Goal: Task Accomplishment & Management: Manage account settings

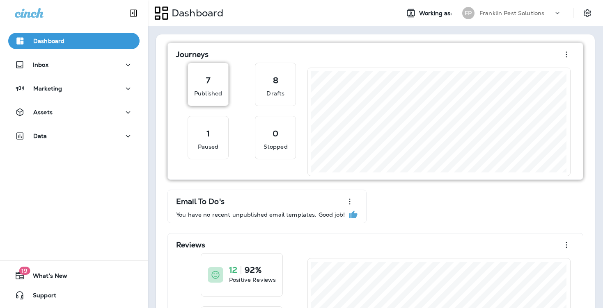
click at [215, 95] on p "Published" at bounding box center [208, 93] width 28 height 8
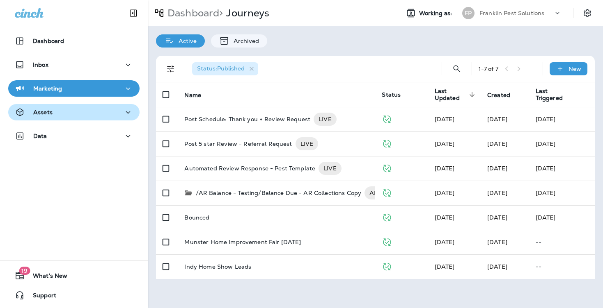
click at [46, 119] on button "Assets" at bounding box center [73, 112] width 131 height 16
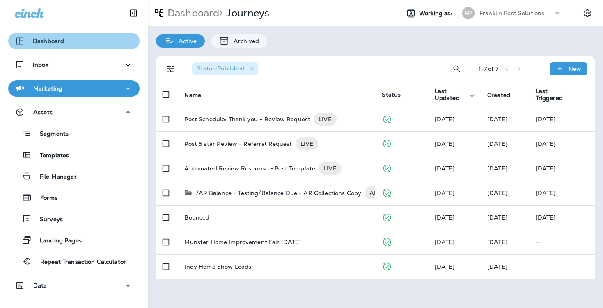
click at [81, 42] on div "Dashboard" at bounding box center [74, 41] width 118 height 10
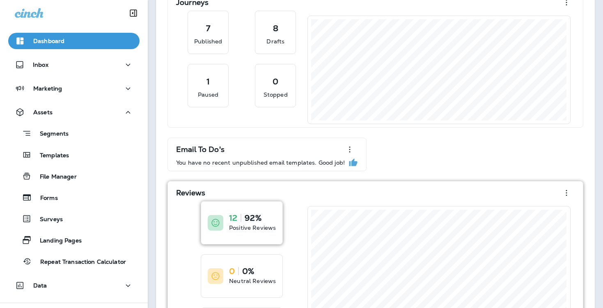
scroll to position [50, 0]
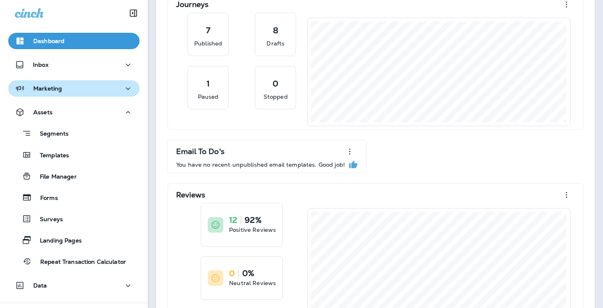
click at [130, 91] on icon "button" at bounding box center [128, 89] width 10 height 10
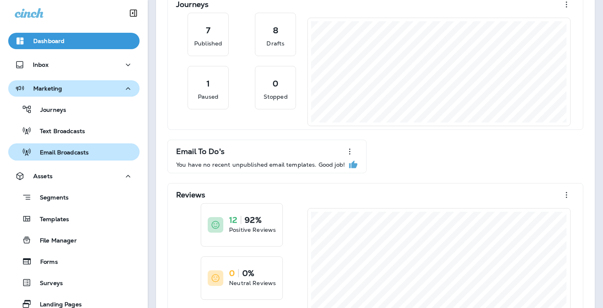
click at [76, 149] on p "Email Broadcasts" at bounding box center [60, 153] width 57 height 8
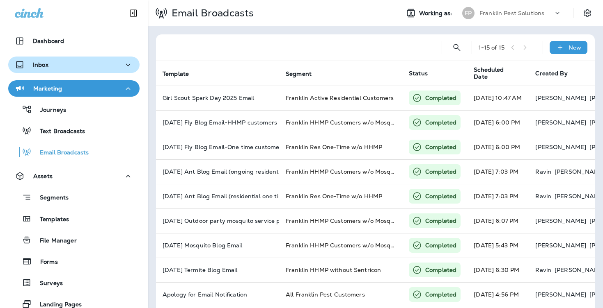
click at [92, 67] on div "Inbox" at bounding box center [74, 65] width 118 height 10
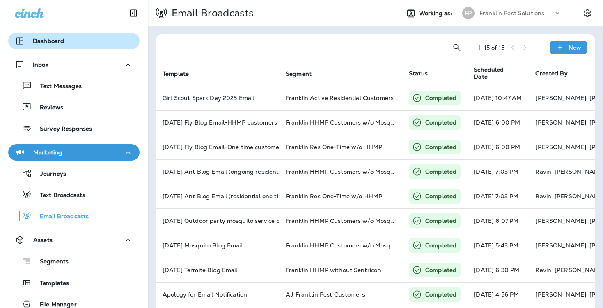
click at [104, 40] on div "Dashboard" at bounding box center [74, 41] width 118 height 10
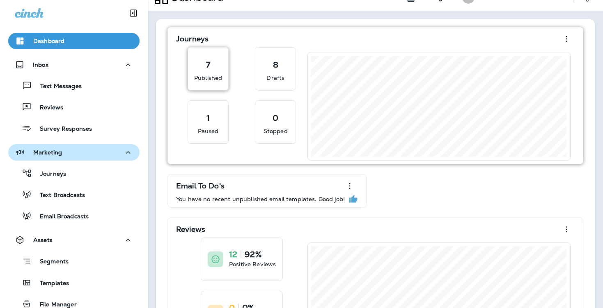
scroll to position [4, 0]
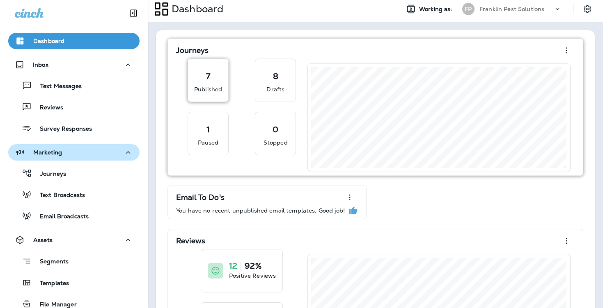
click at [209, 82] on div "7 Published" at bounding box center [208, 80] width 28 height 26
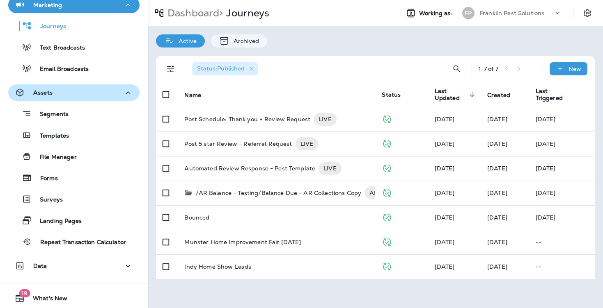
scroll to position [148, 0]
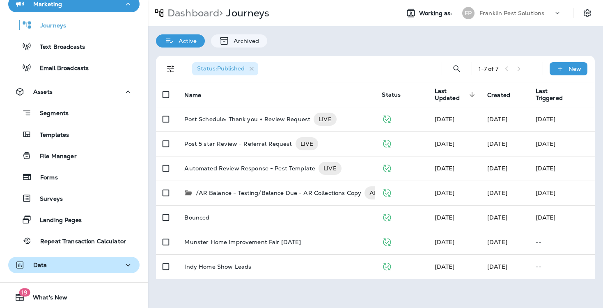
click at [46, 271] on button "Data" at bounding box center [73, 265] width 131 height 16
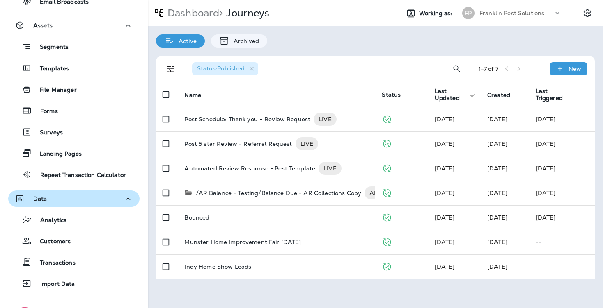
scroll to position [236, 0]
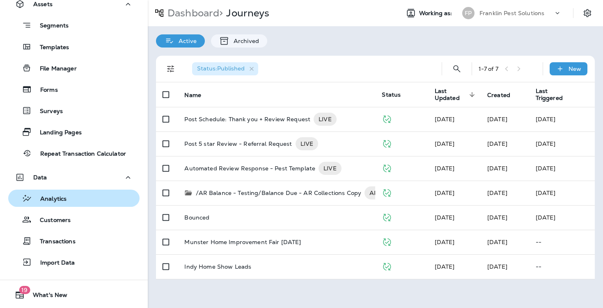
click at [70, 196] on div "Analytics" at bounding box center [73, 198] width 125 height 12
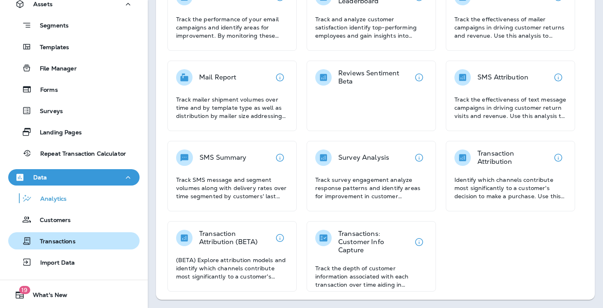
scroll to position [294, 0]
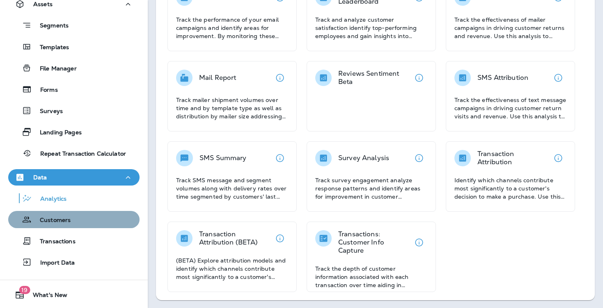
click at [87, 216] on div "Customers" at bounding box center [73, 220] width 125 height 12
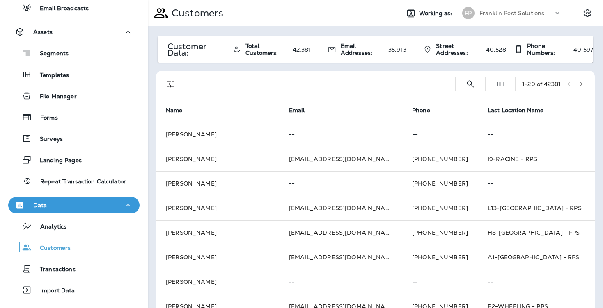
scroll to position [206, 0]
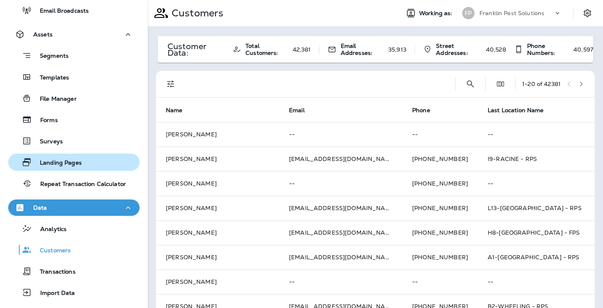
click at [86, 161] on div "Landing Pages" at bounding box center [73, 162] width 125 height 12
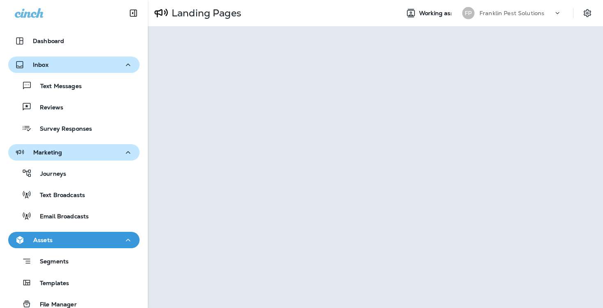
click at [68, 65] on div "Inbox" at bounding box center [74, 65] width 118 height 10
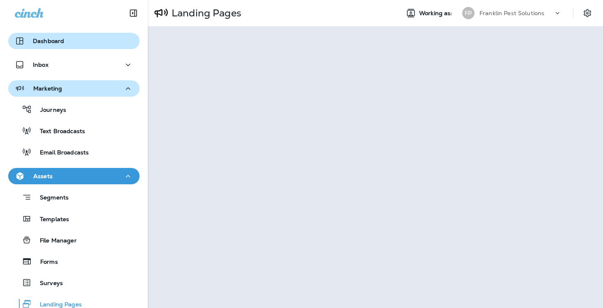
click at [74, 41] on div "Dashboard" at bounding box center [74, 41] width 118 height 10
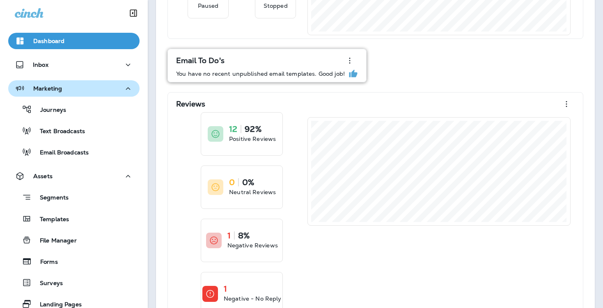
scroll to position [119, 0]
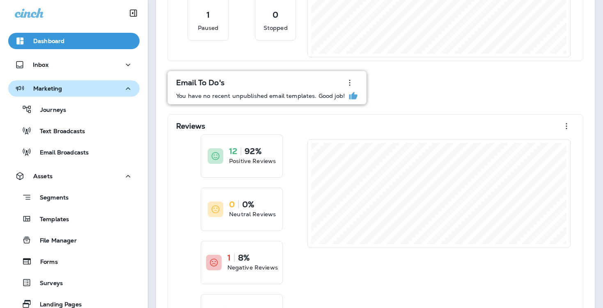
click at [230, 94] on p "You have no recent unpublished email templates. Good job!" at bounding box center [260, 96] width 169 height 7
click at [347, 84] on icon "button" at bounding box center [350, 83] width 10 height 10
click at [410, 86] on div "Journeys 7 Published 8 Drafts 1 Paused 0 Stopped Email To Do's You have no rece…" at bounding box center [375, 133] width 422 height 418
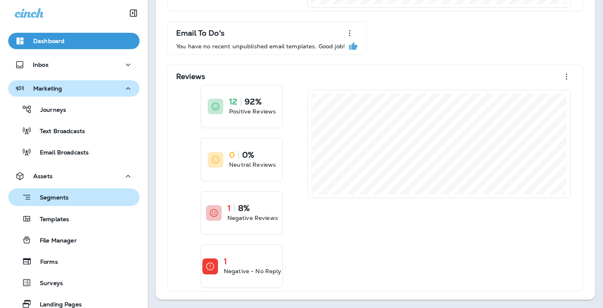
scroll to position [169, 0]
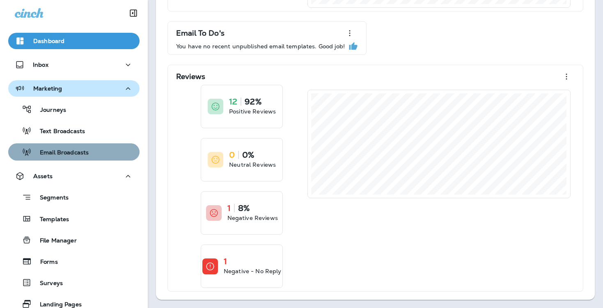
click at [62, 149] on p "Email Broadcasts" at bounding box center [60, 153] width 57 height 8
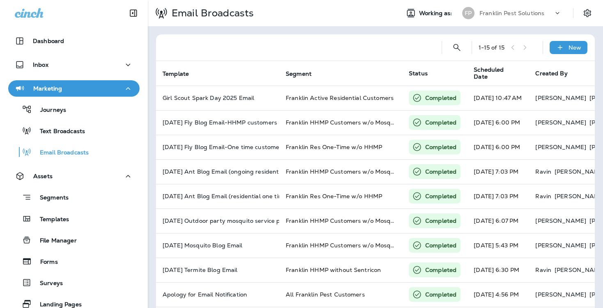
click at [511, 16] on div "Franklin Pest Solutions" at bounding box center [516, 13] width 74 height 12
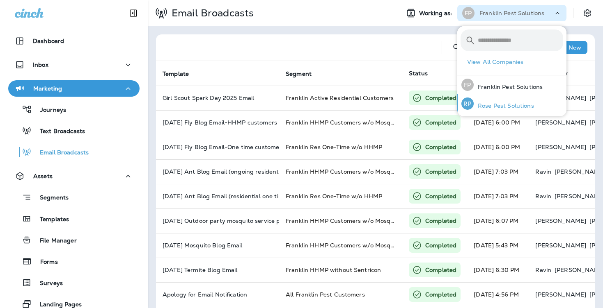
click at [486, 103] on p "Rose Pest Solutions" at bounding box center [503, 106] width 60 height 7
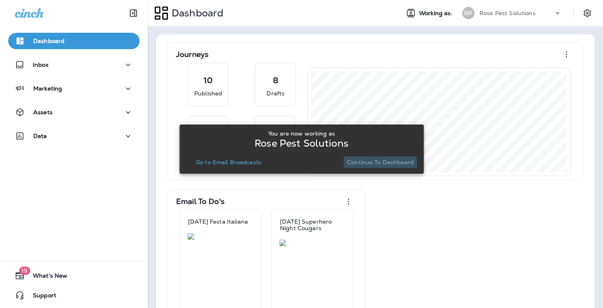
click at [369, 165] on p "Continue to Dashboard" at bounding box center [380, 162] width 67 height 7
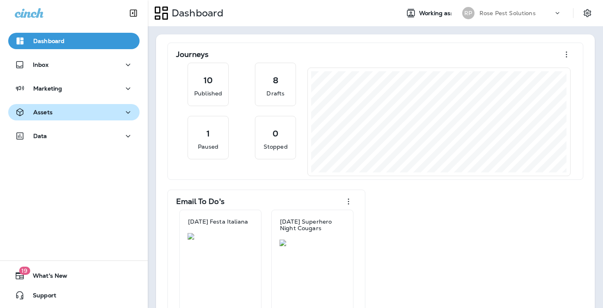
click at [90, 116] on div "Assets" at bounding box center [74, 112] width 118 height 10
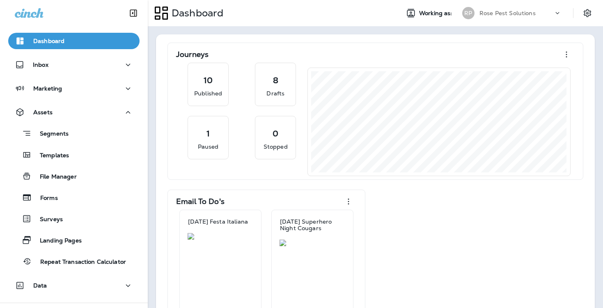
click at [78, 166] on div "Segments Templates File Manager Forms Surveys Landing Pages Repeat Transaction …" at bounding box center [73, 196] width 131 height 150
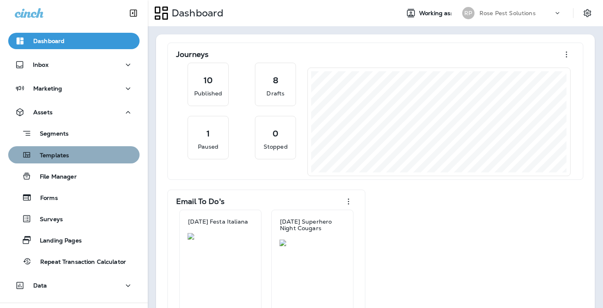
click at [79, 160] on div "Templates" at bounding box center [73, 155] width 125 height 12
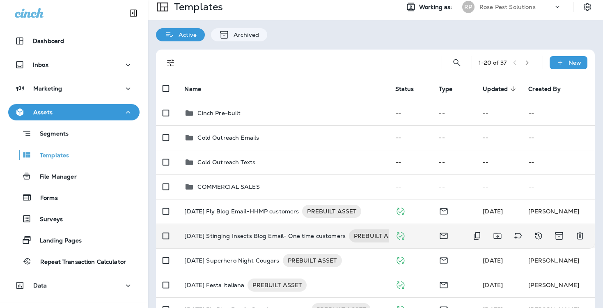
scroll to position [11, 0]
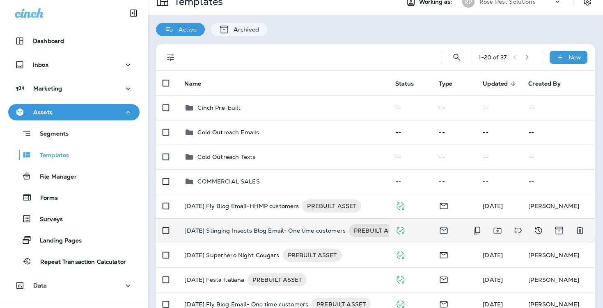
click at [219, 229] on p "August 2025 Stinging Insects Blog Email- One time customers" at bounding box center [264, 230] width 161 height 13
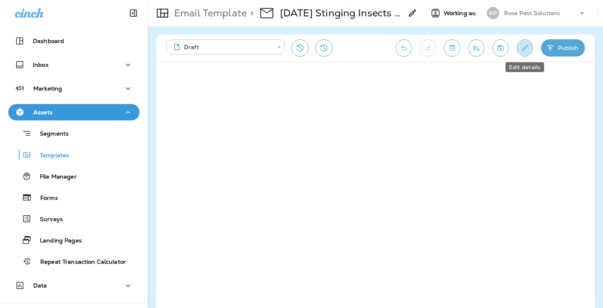
click at [519, 48] on button "Edit details" at bounding box center [524, 47] width 16 height 17
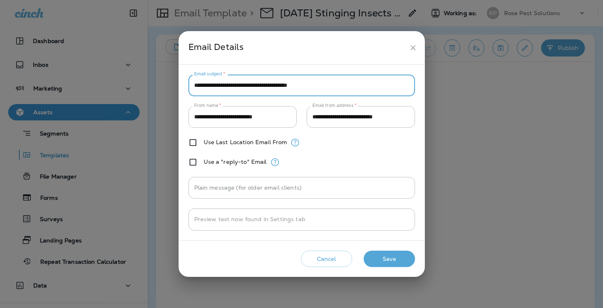
click at [274, 89] on input "**********" at bounding box center [301, 86] width 226 height 22
click at [271, 91] on input "**********" at bounding box center [301, 86] width 226 height 22
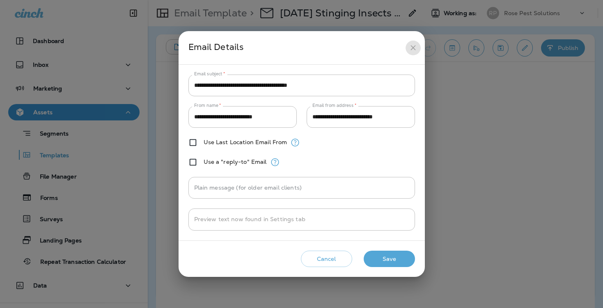
click at [412, 50] on icon "close" at bounding box center [413, 47] width 9 height 9
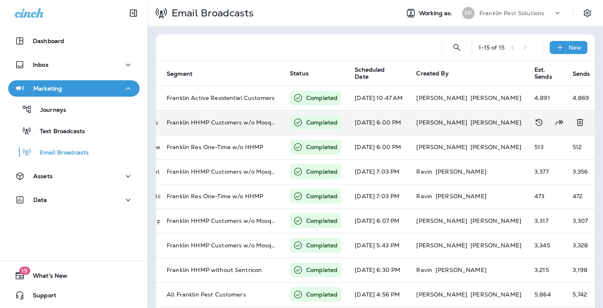
scroll to position [0, 13]
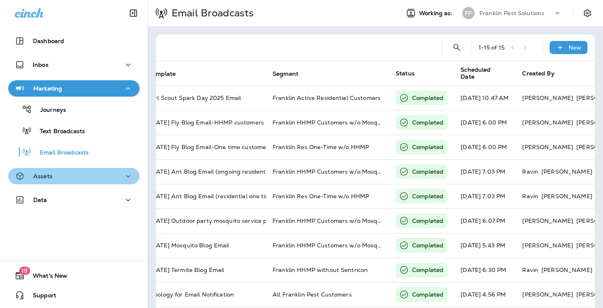
click at [80, 176] on div "Assets" at bounding box center [74, 176] width 118 height 10
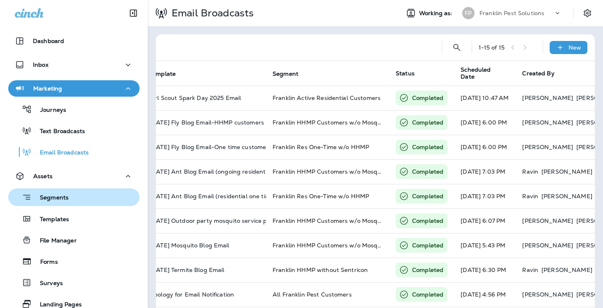
click at [72, 199] on div "Segments" at bounding box center [73, 197] width 125 height 13
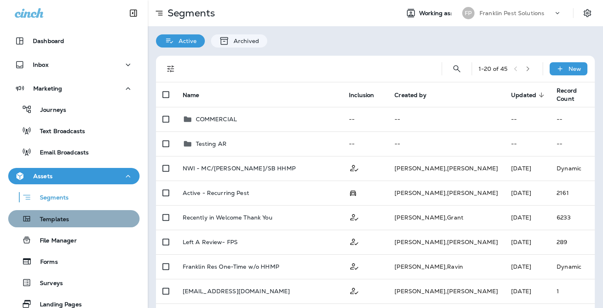
click at [96, 223] on div "Templates" at bounding box center [73, 219] width 125 height 12
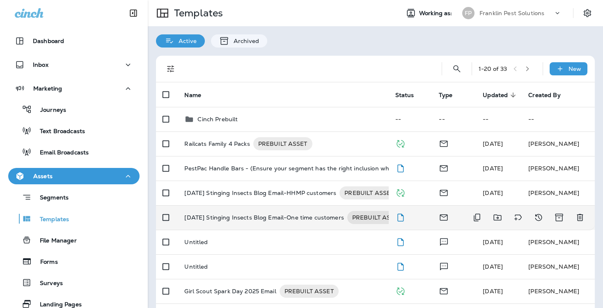
click at [206, 216] on p "[DATE] Stinging Insects Blog Email-One time customers" at bounding box center [263, 217] width 159 height 13
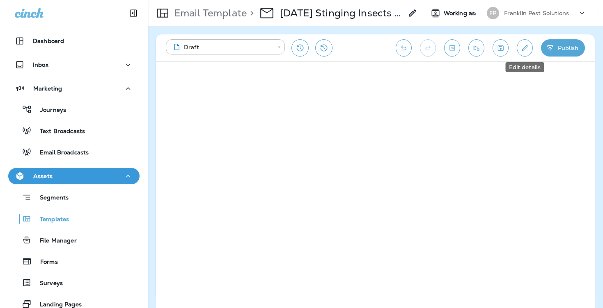
click at [529, 49] on button "Edit details" at bounding box center [524, 47] width 16 height 17
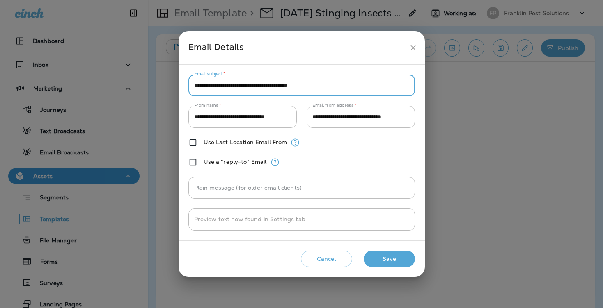
click at [296, 83] on input "**********" at bounding box center [301, 86] width 226 height 22
paste input "text"
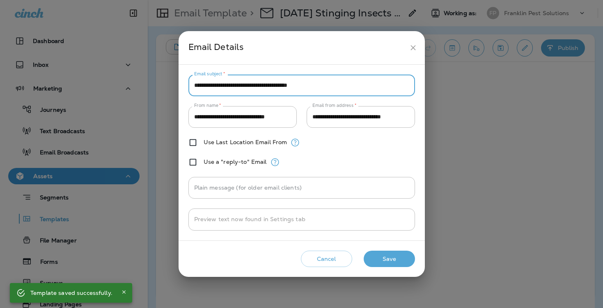
type input "**********"
click at [384, 258] on button "Save" at bounding box center [388, 259] width 51 height 17
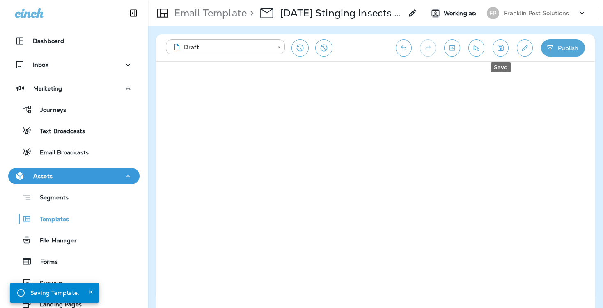
click at [500, 53] on button "Save" at bounding box center [500, 47] width 16 height 17
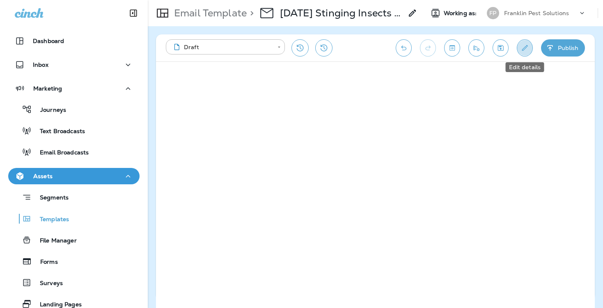
click at [521, 53] on button "Edit details" at bounding box center [524, 47] width 16 height 17
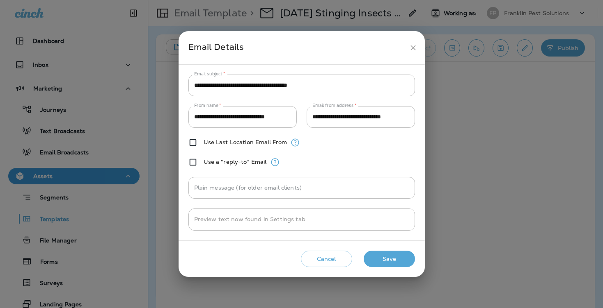
click at [414, 49] on icon "close" at bounding box center [413, 47] width 9 height 9
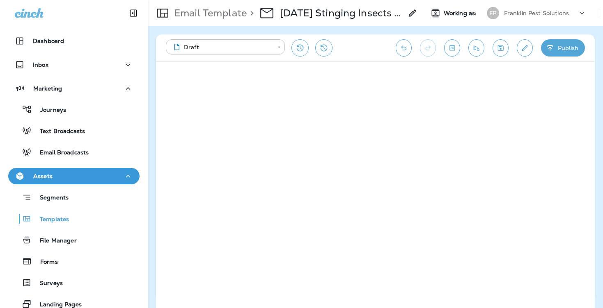
click at [551, 48] on icon "button" at bounding box center [550, 48] width 9 height 8
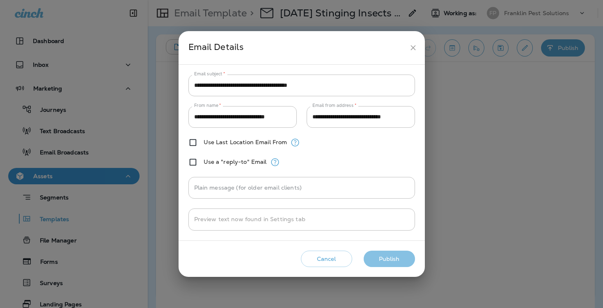
click at [385, 259] on button "Publish" at bounding box center [388, 259] width 51 height 17
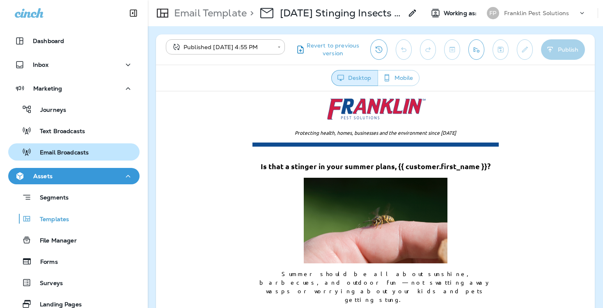
click at [79, 149] on p "Email Broadcasts" at bounding box center [60, 153] width 57 height 8
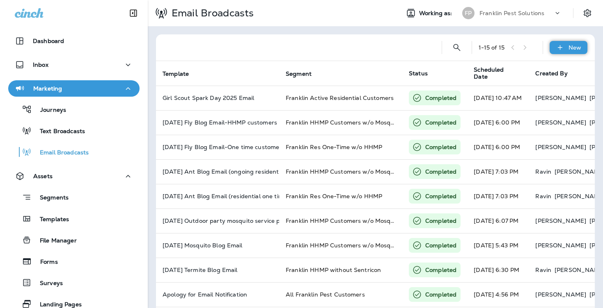
click at [559, 47] on icon at bounding box center [559, 47] width 9 height 8
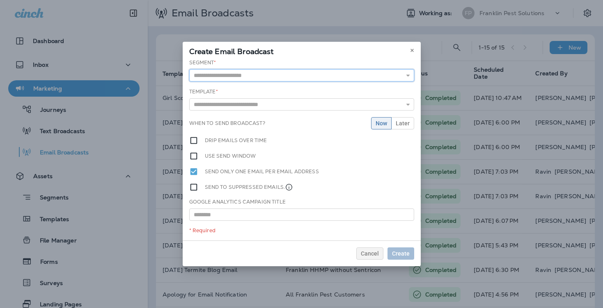
click at [361, 79] on input "text" at bounding box center [301, 75] width 225 height 12
type input "*****"
drag, startPoint x: 219, startPoint y: 77, endPoint x: 183, endPoint y: 77, distance: 36.5
click at [183, 77] on div "Segment * ***** Template * Apology for Email Notification [DATE] Termite Blog E…" at bounding box center [302, 150] width 238 height 182
type input "**********"
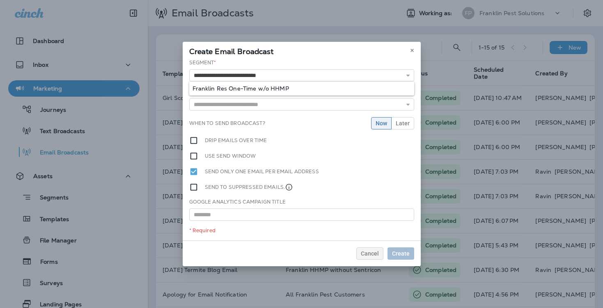
click at [264, 90] on div "**********" at bounding box center [302, 150] width 238 height 182
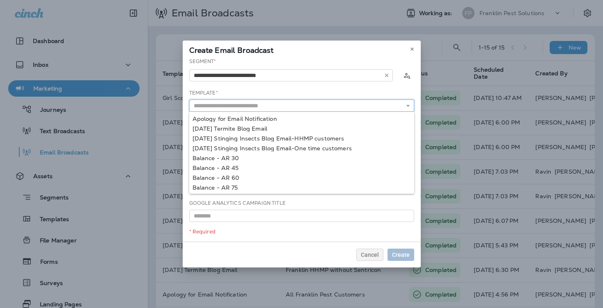
click at [258, 107] on input "text" at bounding box center [301, 106] width 225 height 12
type input "**********"
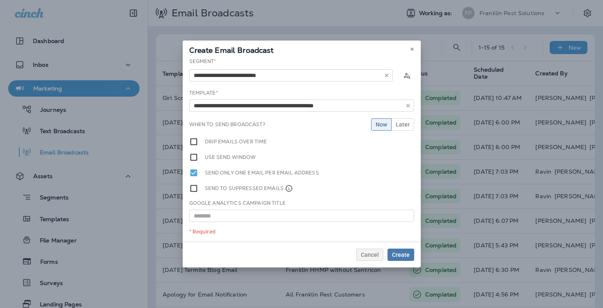
click at [251, 148] on div "**********" at bounding box center [302, 150] width 238 height 184
click at [401, 125] on span "Later" at bounding box center [402, 125] width 14 height 6
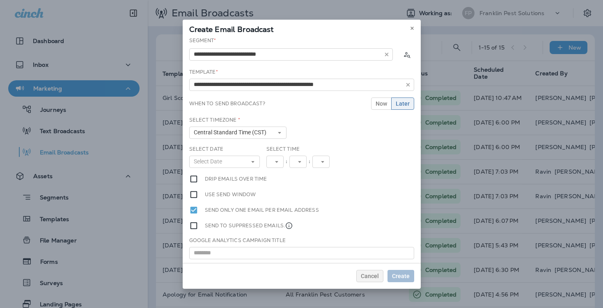
click at [240, 162] on button "Select Date" at bounding box center [224, 162] width 71 height 12
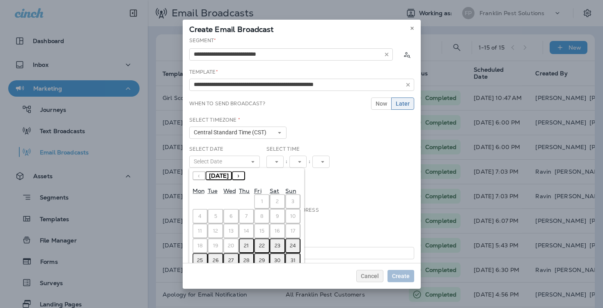
click at [244, 243] on abbr "21" at bounding box center [246, 246] width 5 height 7
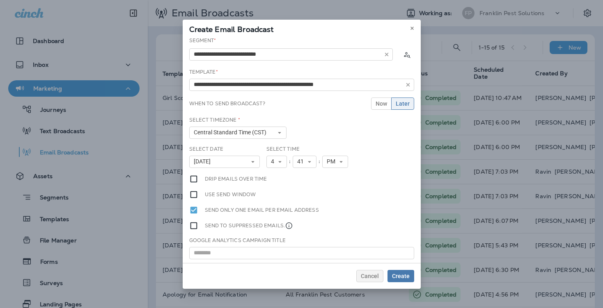
click at [277, 162] on icon at bounding box center [279, 162] width 5 height 5
click at [272, 226] on link "6" at bounding box center [276, 224] width 21 height 10
click at [404, 276] on span "Create" at bounding box center [401, 277] width 18 height 6
